Goal: Task Accomplishment & Management: Complete application form

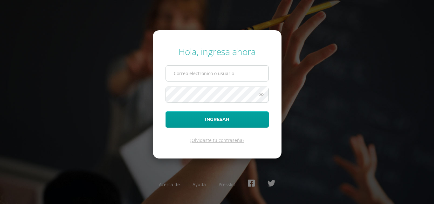
click at [228, 72] on input "text" at bounding box center [217, 73] width 103 height 16
type input "COS00439@osoriosandoval.edu.gt"
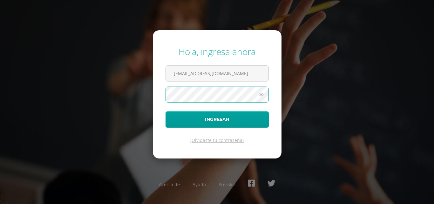
click at [165, 111] on button "Ingresar" at bounding box center [216, 119] width 103 height 16
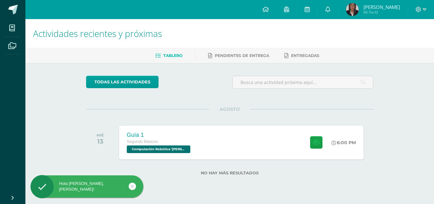
click at [192, 160] on div "todas las Actividades No tienes actividades Échale un vistazo a los demás perío…" at bounding box center [229, 129] width 313 height 132
click at [191, 155] on div "Guía 1 Segundo Básicos Computación Robótica 'Newton'" at bounding box center [158, 142] width 81 height 34
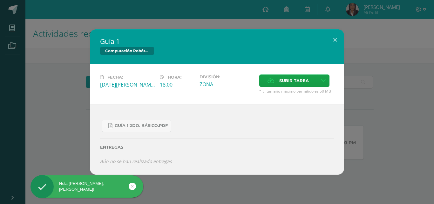
click at [145, 118] on div "Guía 1 2do. Básico.pdf" at bounding box center [217, 122] width 234 height 17
click at [144, 126] on span "Guía 1 2do. Básico.pdf" at bounding box center [141, 125] width 53 height 5
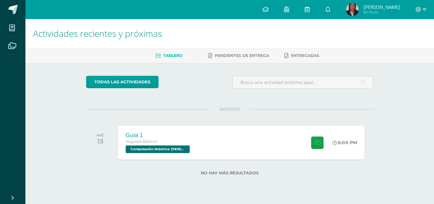
click at [169, 138] on div "Guía 1" at bounding box center [158, 134] width 66 height 7
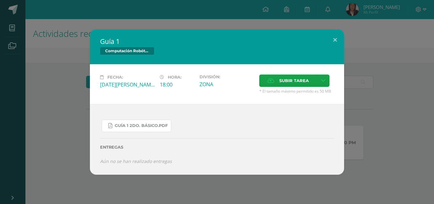
click at [158, 127] on span "Guía 1 2do. Básico.pdf" at bounding box center [141, 125] width 53 height 5
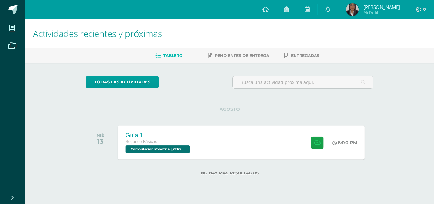
click at [128, 133] on div "Guía 1" at bounding box center [158, 134] width 66 height 7
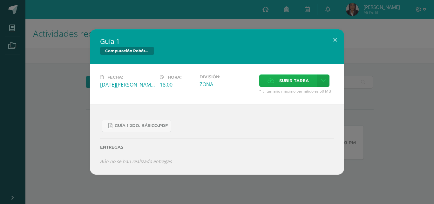
click at [282, 75] on span "Subir tarea" at bounding box center [294, 81] width 30 height 12
click at [0, 0] on input "Subir tarea" at bounding box center [0, 0] width 0 height 0
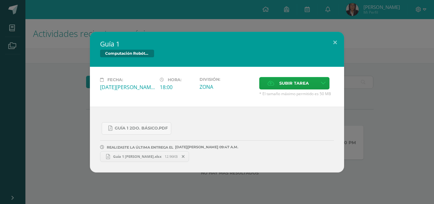
click at [178, 156] on span at bounding box center [183, 156] width 11 height 7
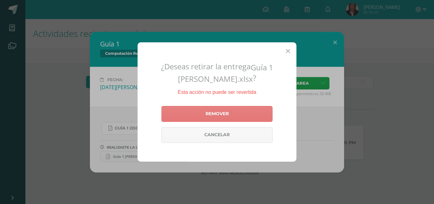
click at [238, 110] on link "Remover" at bounding box center [216, 114] width 111 height 16
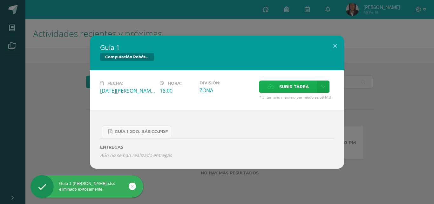
click at [265, 84] on label "Subir tarea" at bounding box center [288, 86] width 58 height 12
click at [0, 0] on input "Subir tarea" at bounding box center [0, 0] width 0 height 0
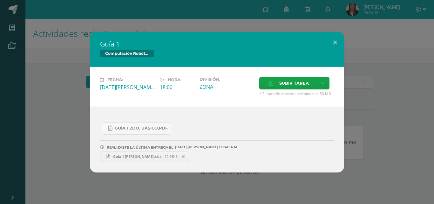
click at [182, 157] on icon at bounding box center [183, 156] width 3 height 4
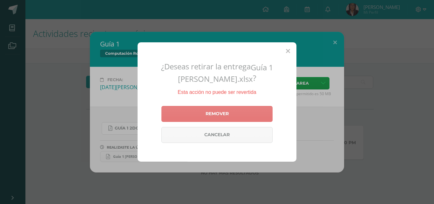
click at [224, 116] on link "Remover" at bounding box center [216, 114] width 111 height 16
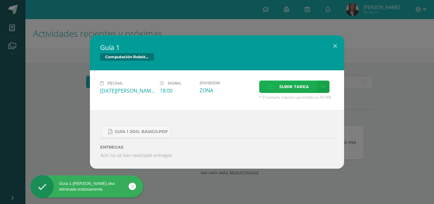
click at [295, 89] on span "Subir tarea" at bounding box center [294, 87] width 30 height 12
click at [0, 0] on input "Subir tarea" at bounding box center [0, 0] width 0 height 0
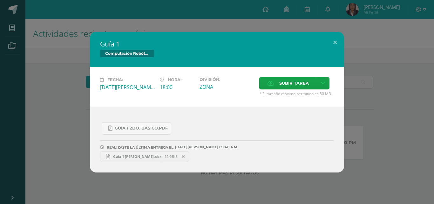
click at [178, 158] on span at bounding box center [183, 156] width 11 height 7
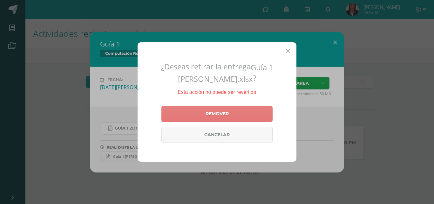
click at [213, 113] on link "Remover" at bounding box center [216, 114] width 111 height 16
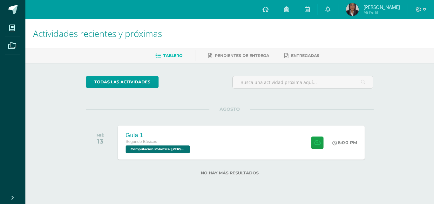
drag, startPoint x: 159, startPoint y: 146, endPoint x: 163, endPoint y: 146, distance: 4.1
click at [159, 146] on span "Computación Robótica '[PERSON_NAME]'" at bounding box center [157, 149] width 64 height 8
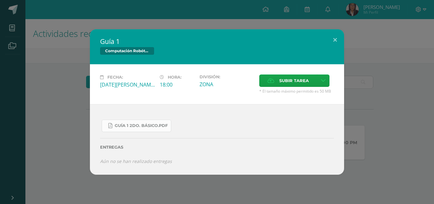
click at [155, 125] on span "Guía 1 2do. Básico.pdf" at bounding box center [141, 125] width 53 height 5
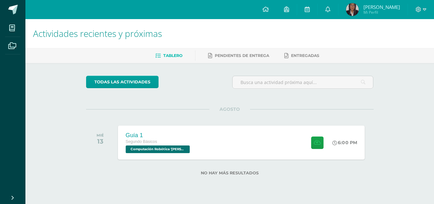
click at [231, 128] on div "Guía 1 Segundo Básicos Computación Robótica '[PERSON_NAME]' 6:00 PM Guía 1 Comp…" at bounding box center [241, 142] width 247 height 34
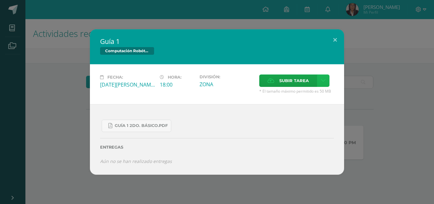
click at [324, 83] on link at bounding box center [323, 80] width 12 height 12
click at [292, 100] on div "Subir enlace Ingresa el enlace Cancelar Aceptar" at bounding box center [301, 94] width 64 height 17
click at [293, 82] on span "Subir tarea" at bounding box center [294, 81] width 30 height 12
click at [0, 0] on input "Subir tarea" at bounding box center [0, 0] width 0 height 0
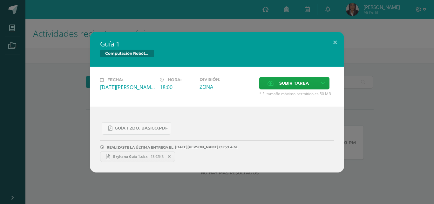
click at [147, 156] on span "Bryhana Guía 1.xlsx" at bounding box center [130, 156] width 41 height 5
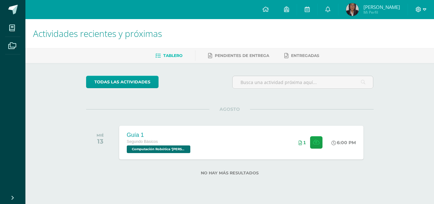
click at [420, 7] on icon at bounding box center [418, 10] width 6 height 6
